Goal: Information Seeking & Learning: Learn about a topic

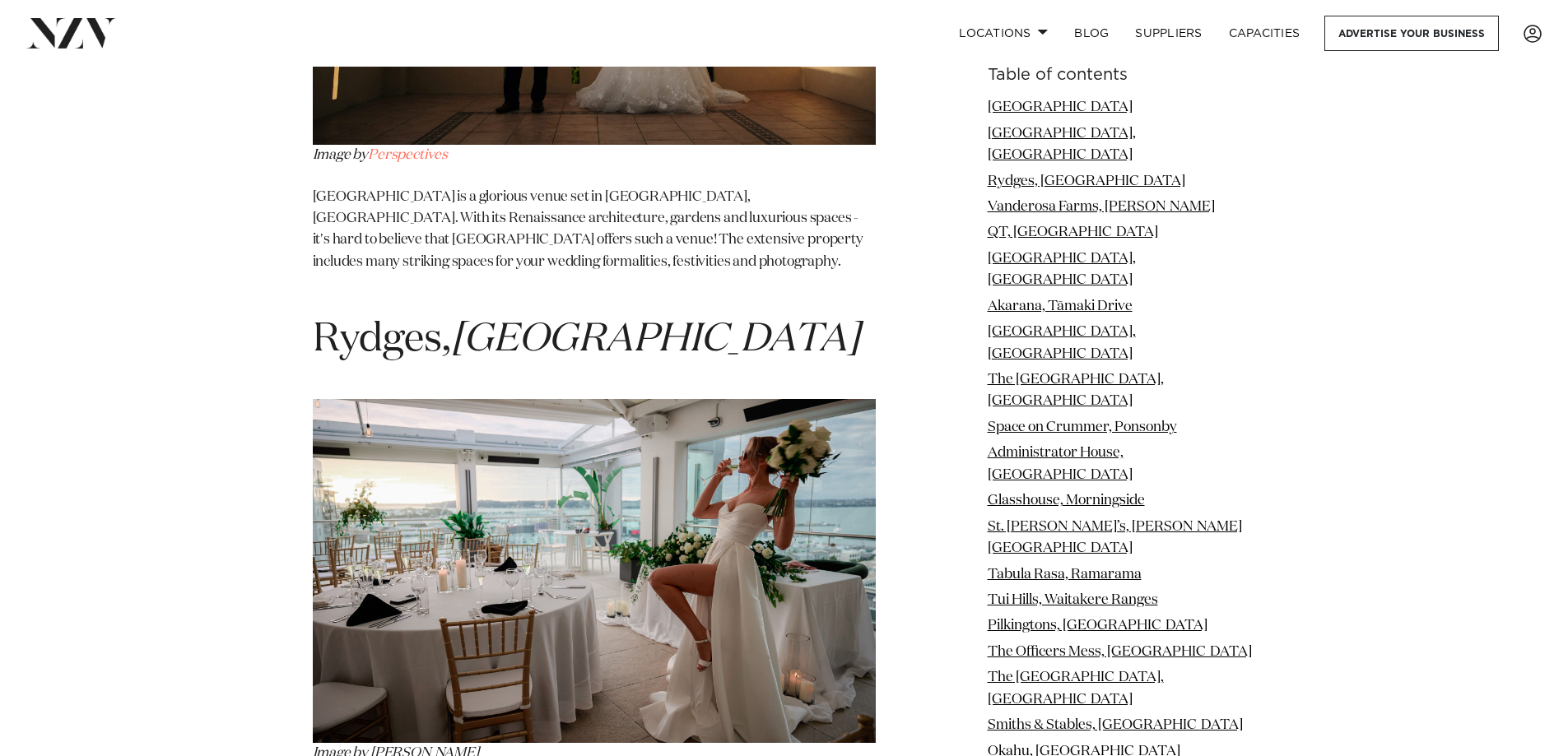
scroll to position [3135, 0]
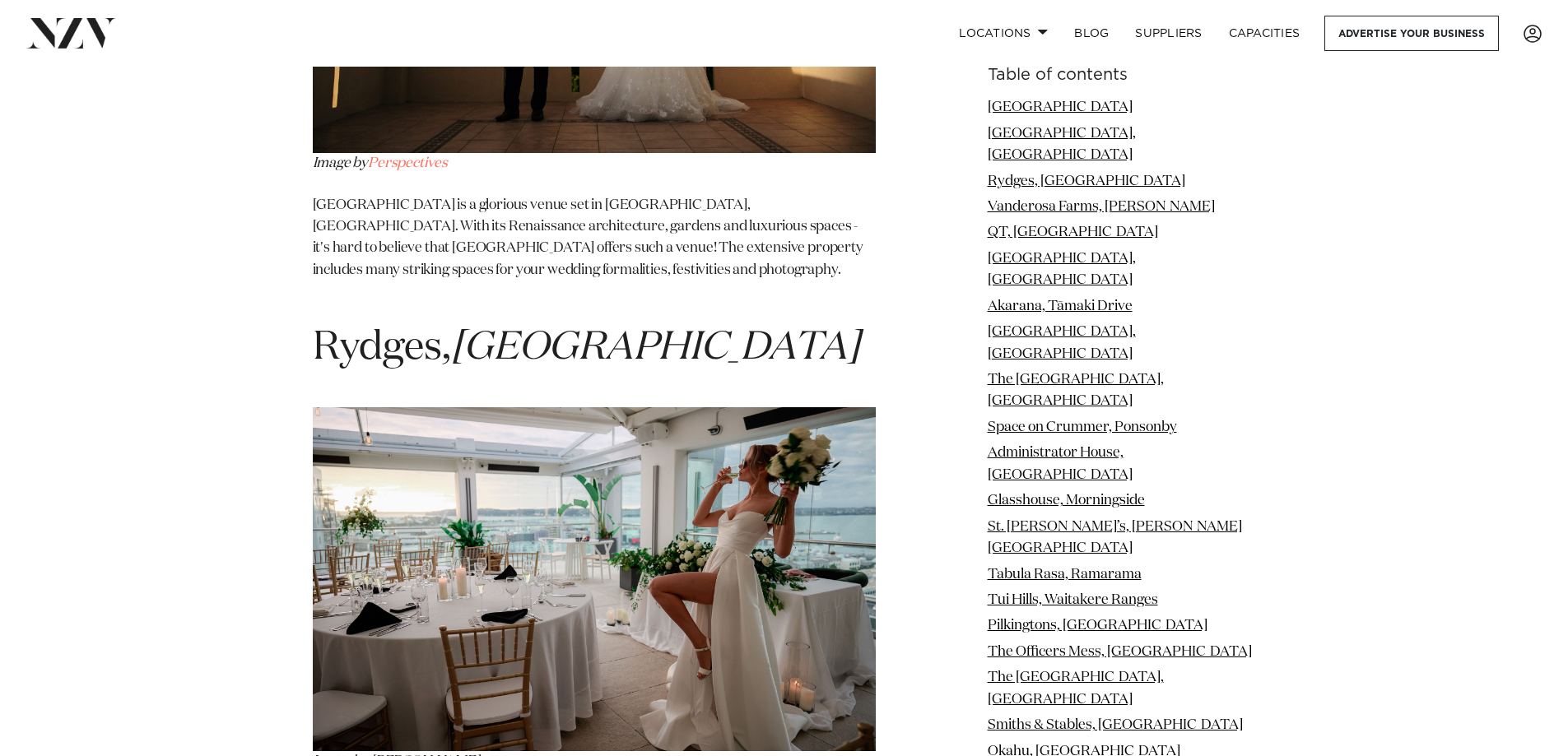
click at [715, 413] on img at bounding box center [594, 579] width 563 height 344
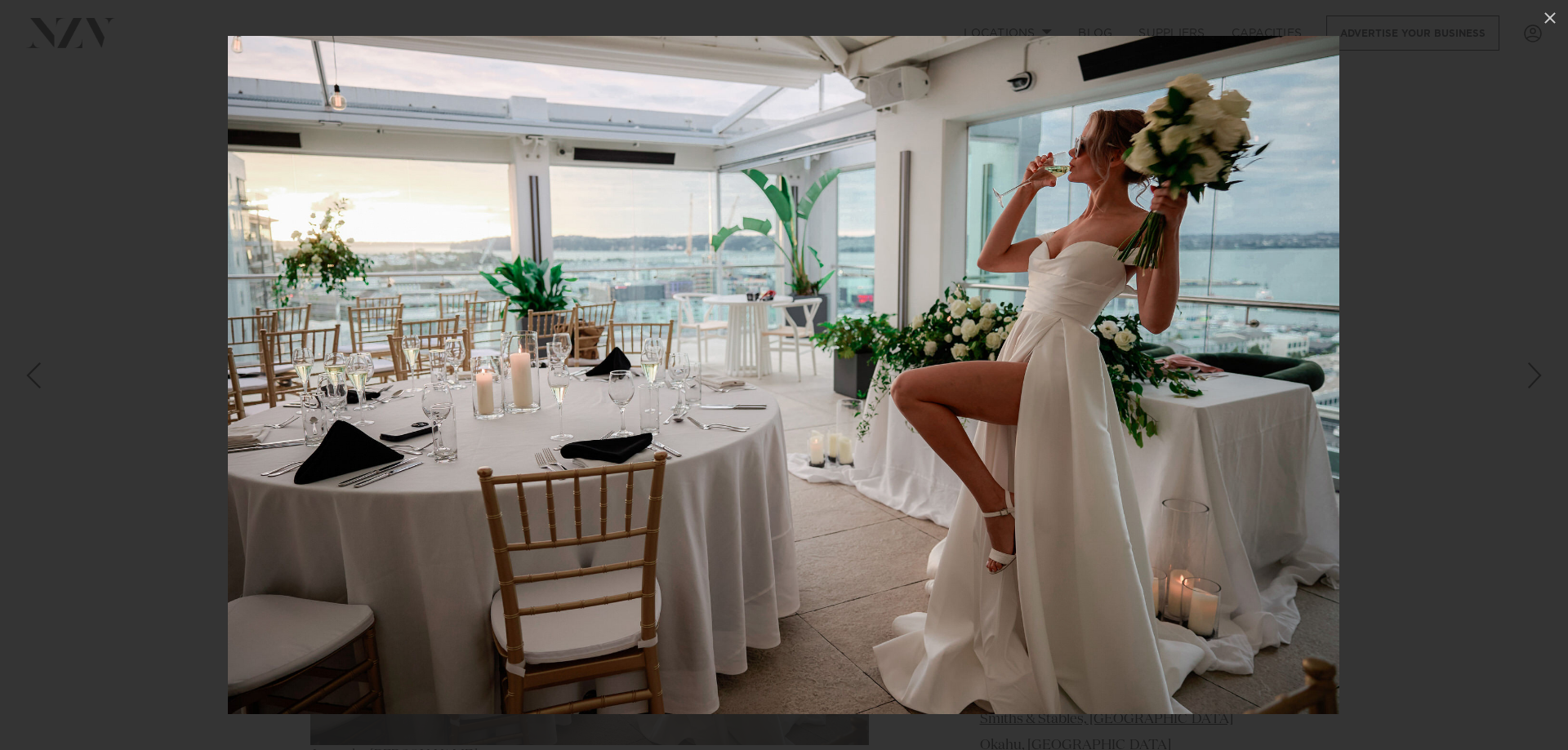
click at [794, 342] on img at bounding box center [784, 375] width 1112 height 679
click at [1380, 166] on div at bounding box center [784, 375] width 1568 height 750
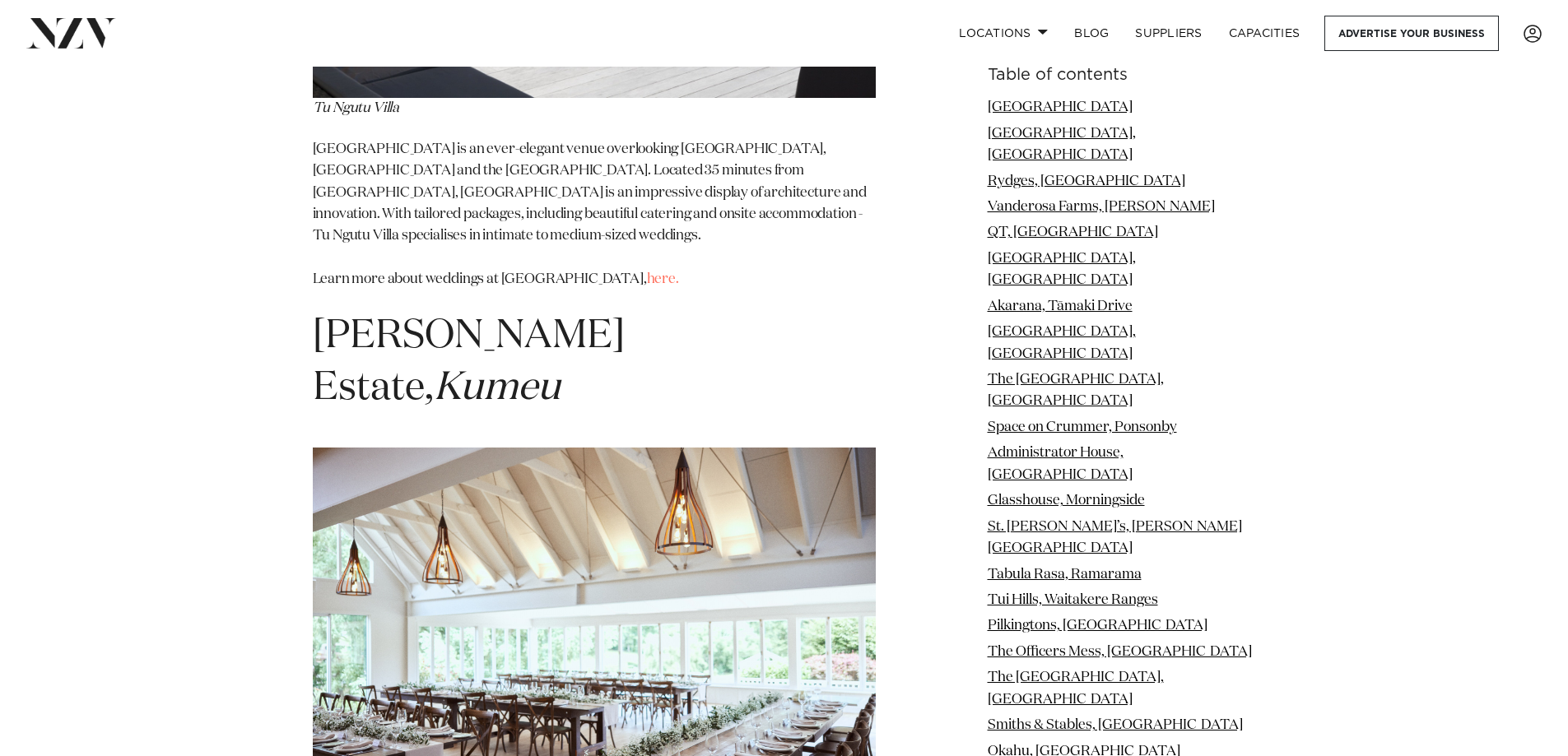
scroll to position [19314, 0]
drag, startPoint x: 575, startPoint y: 221, endPoint x: 161, endPoint y: 314, distance: 424.3
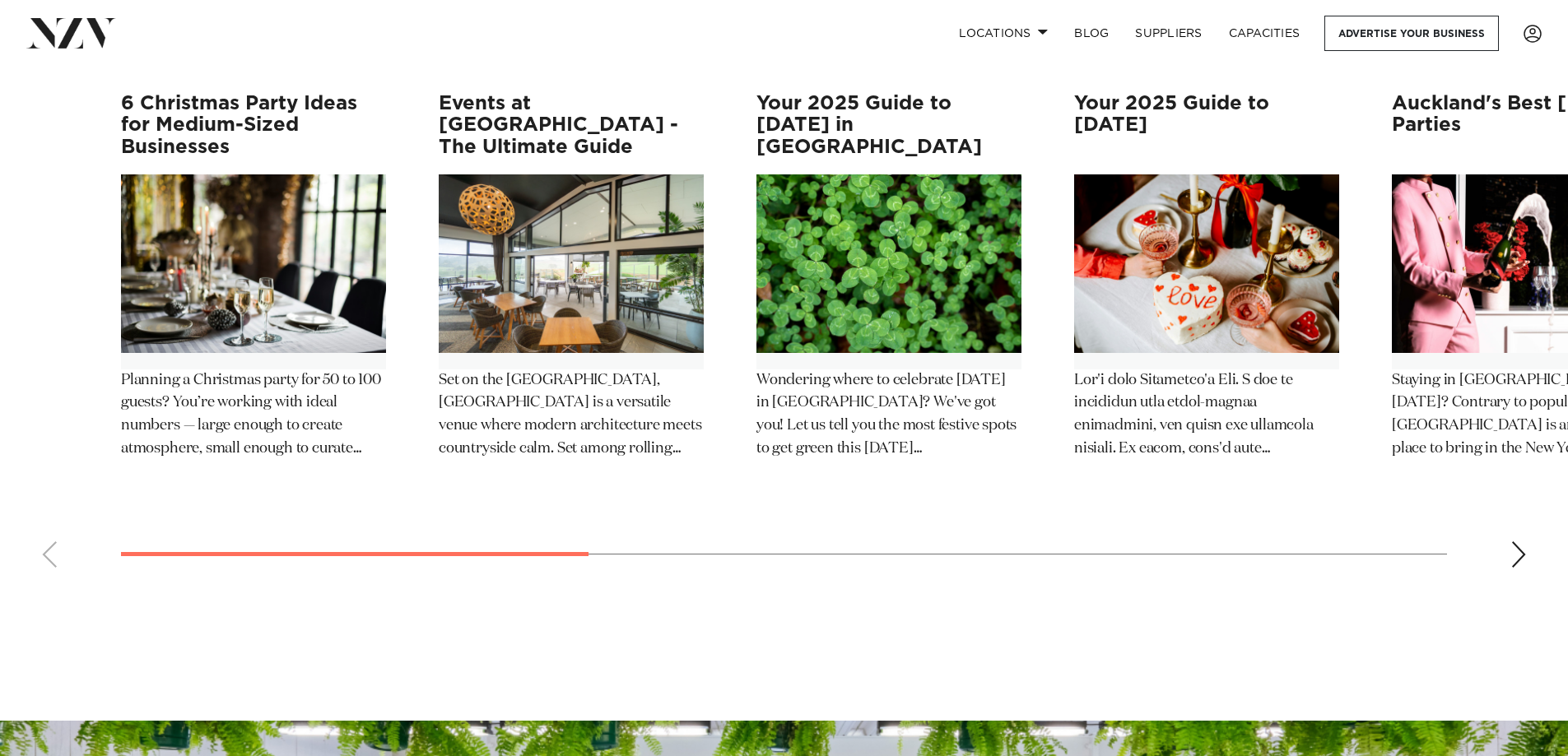
scroll to position [29300, 0]
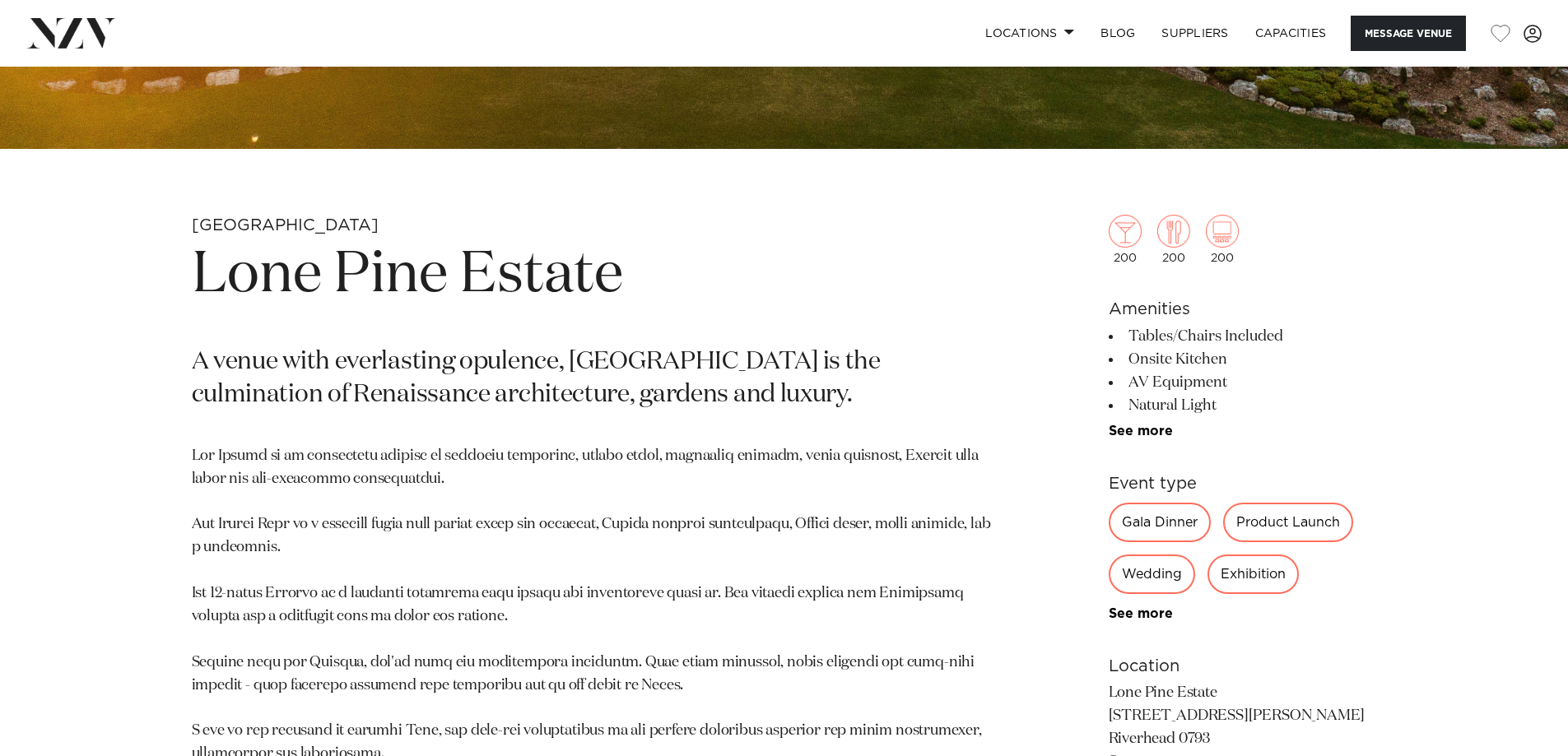
scroll to position [653, 0]
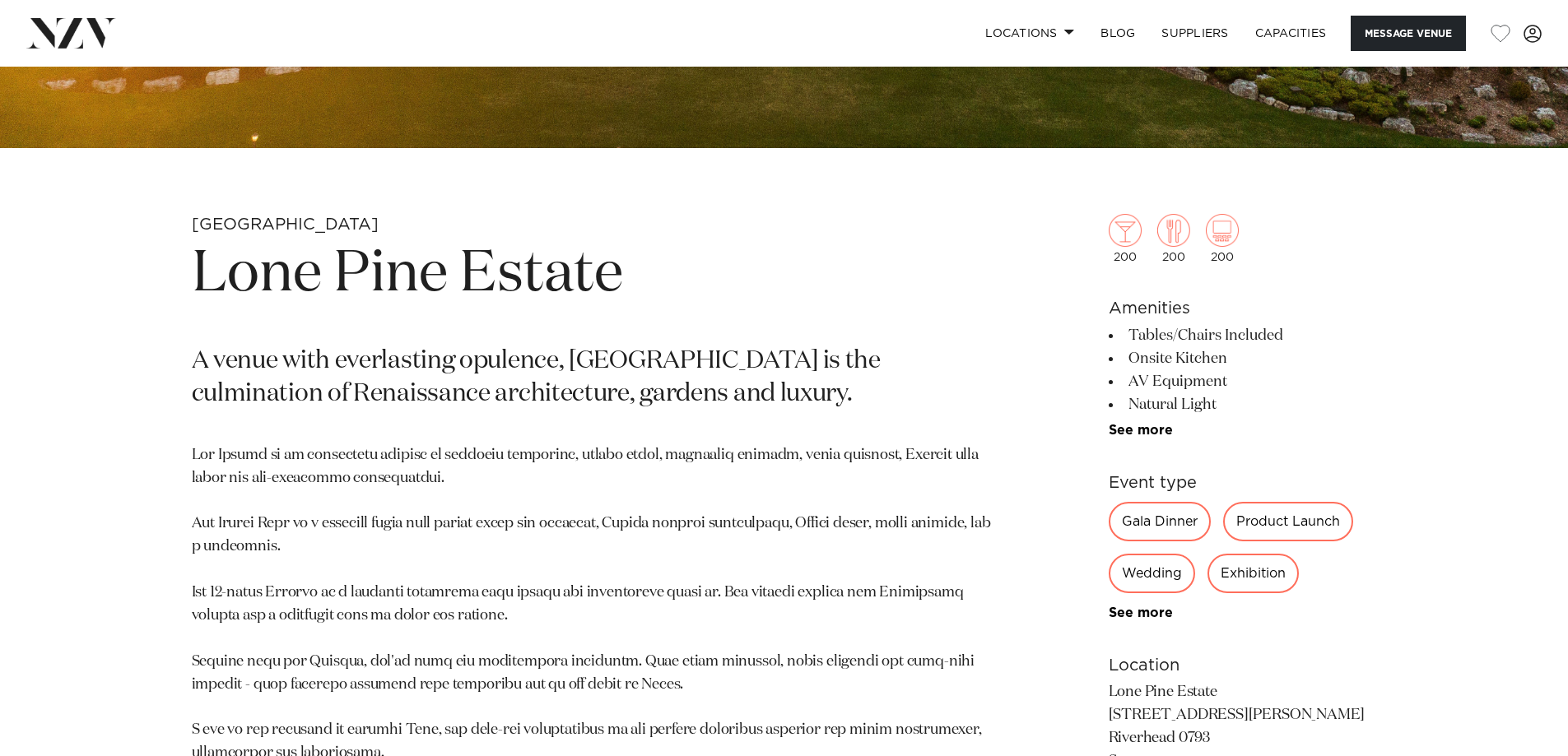
click at [1142, 574] on div "Wedding" at bounding box center [1152, 574] width 87 height 40
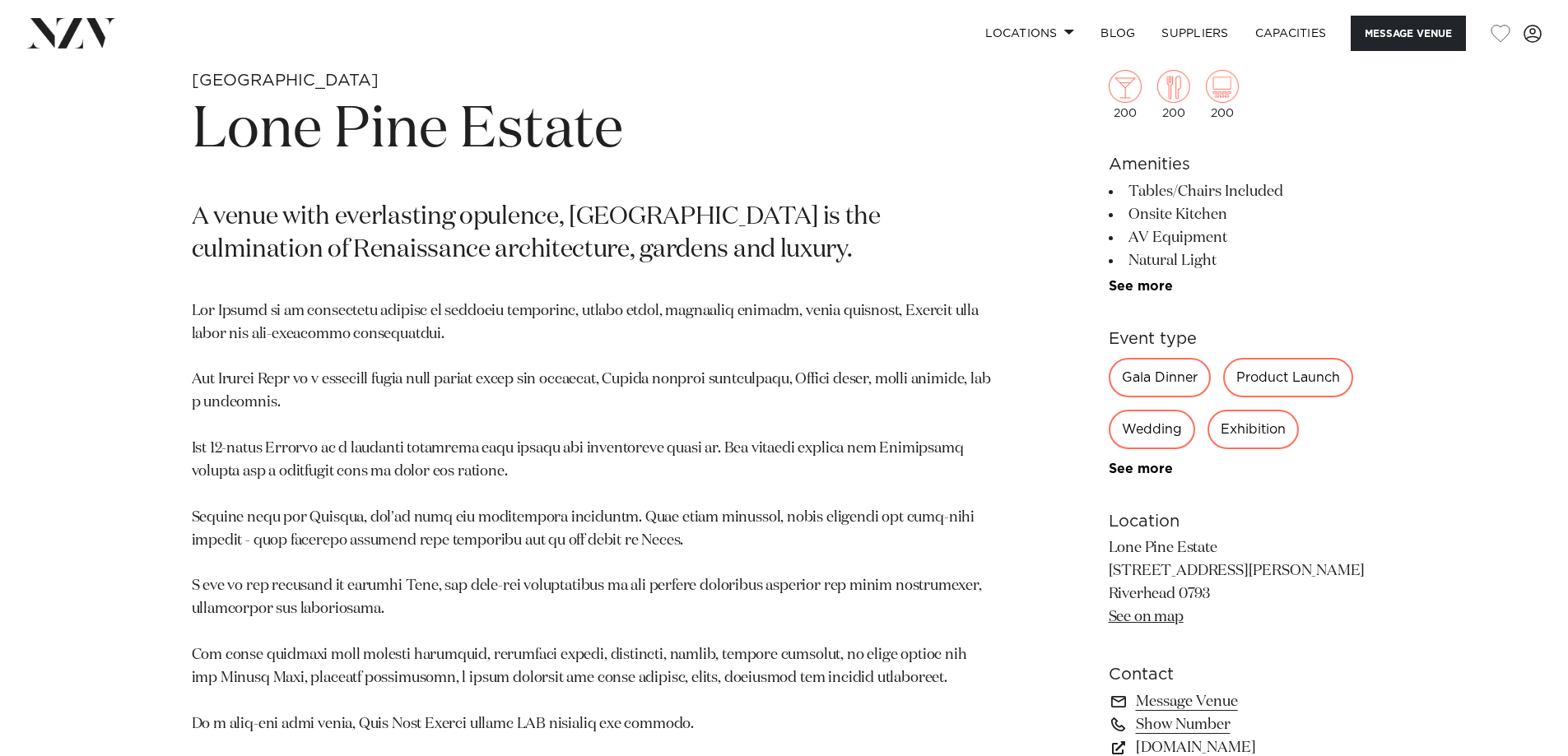
scroll to position [811, 0]
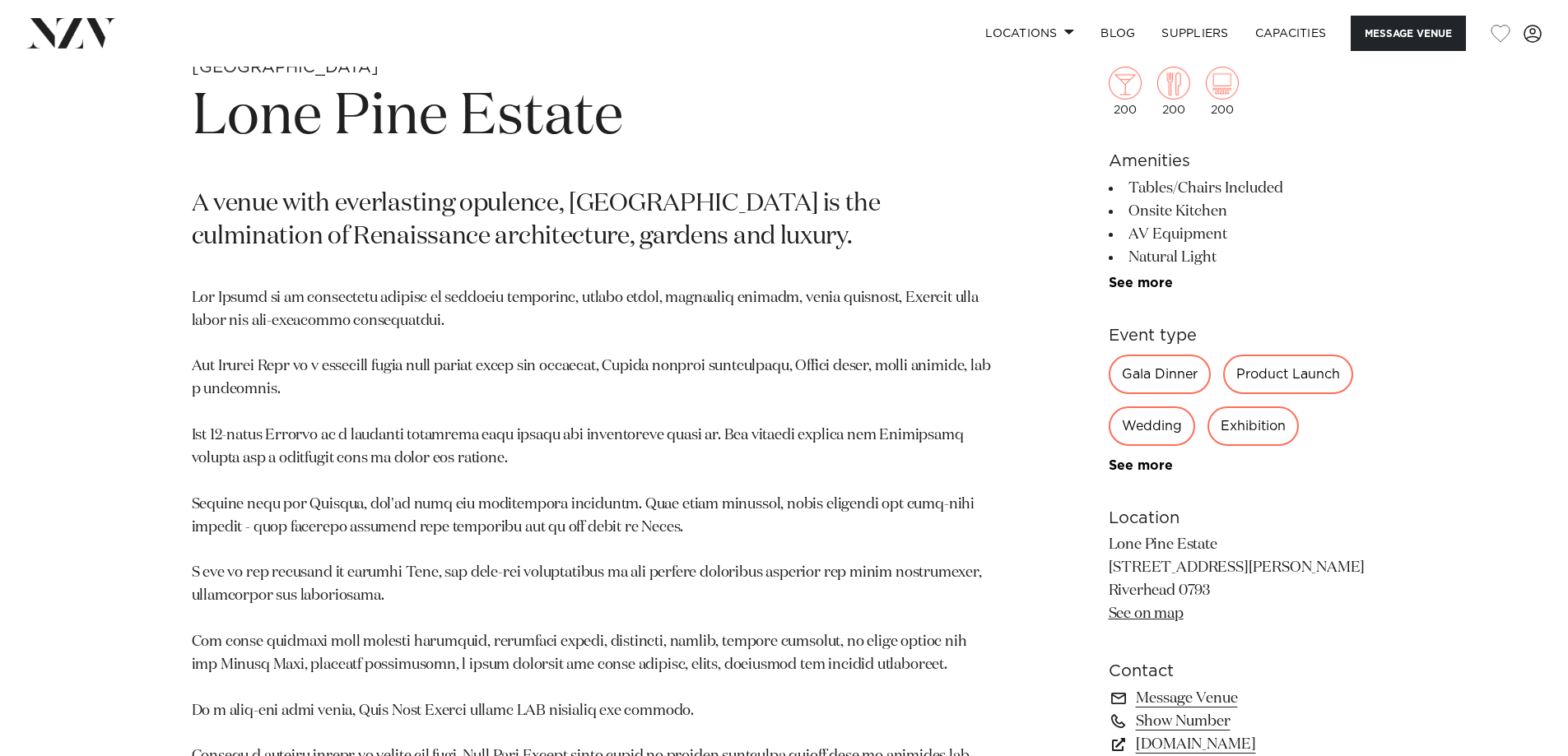
click at [1167, 610] on link "See on map" at bounding box center [1146, 614] width 75 height 15
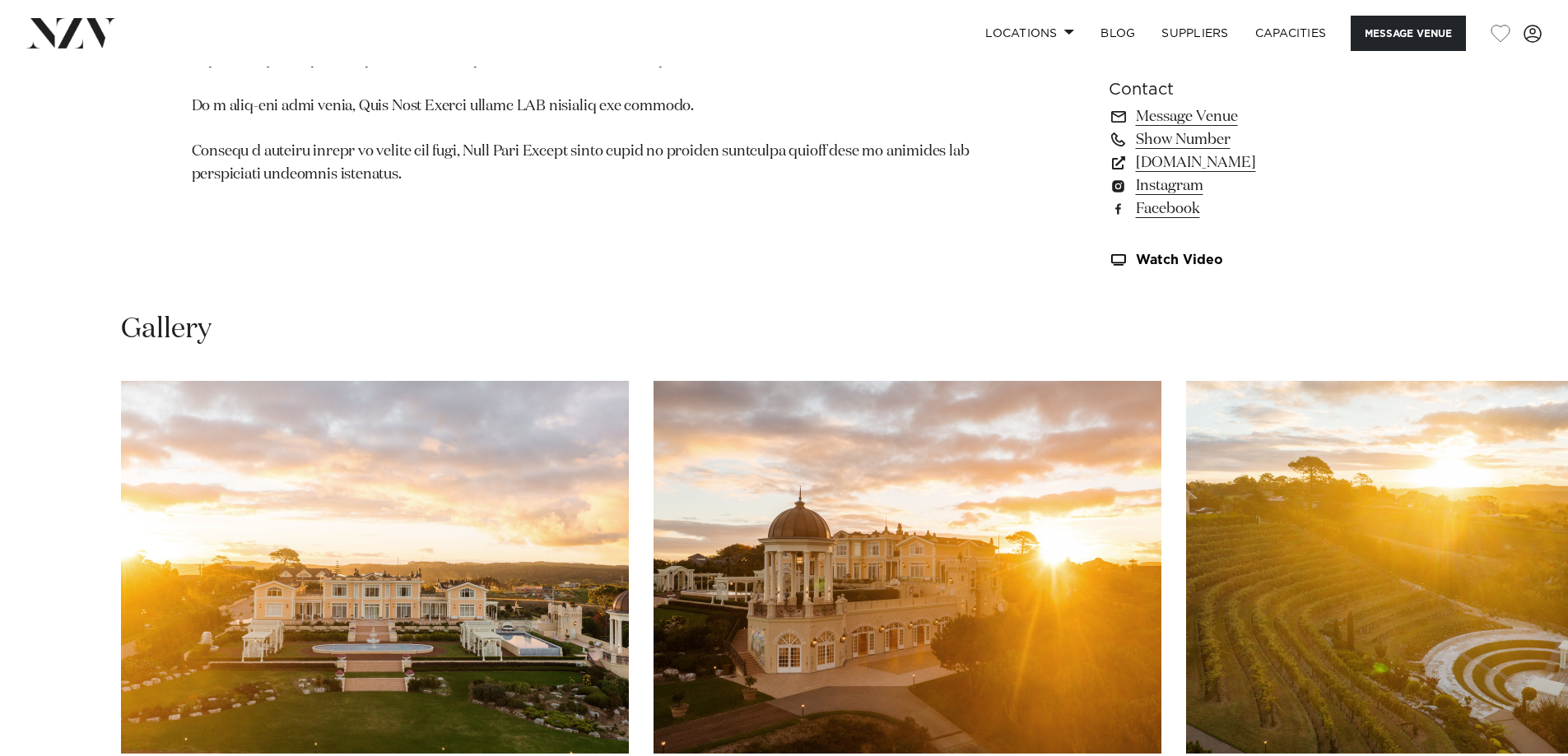
scroll to position [1459, 0]
